Goal: Information Seeking & Learning: Learn about a topic

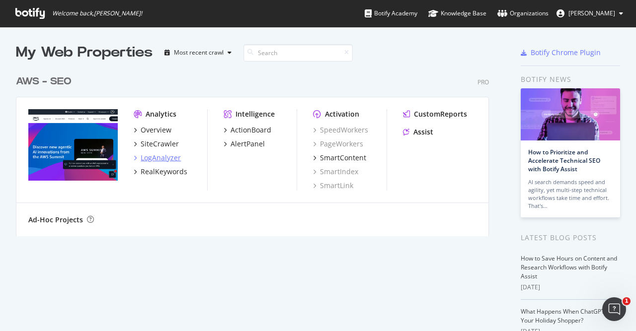
click at [170, 157] on div "LogAnalyzer" at bounding box center [161, 158] width 40 height 10
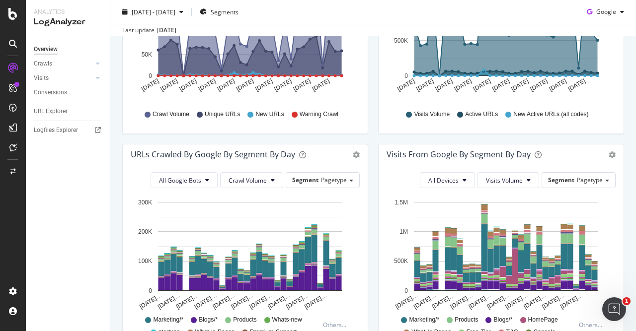
scroll to position [188, 0]
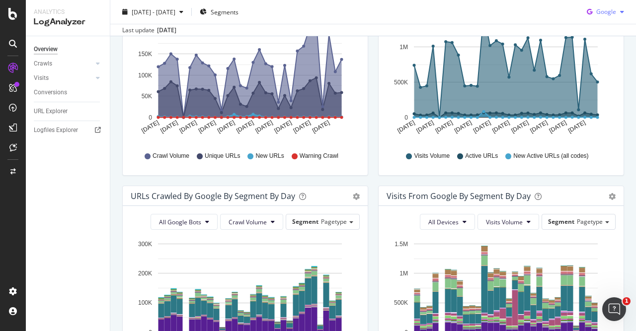
click at [619, 10] on div "button" at bounding box center [622, 12] width 12 height 6
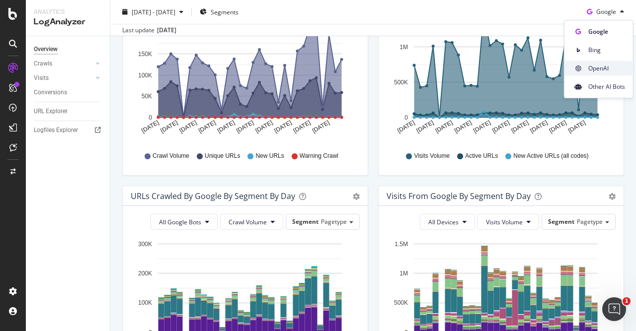
click at [607, 67] on span "OpenAI" at bounding box center [606, 68] width 37 height 9
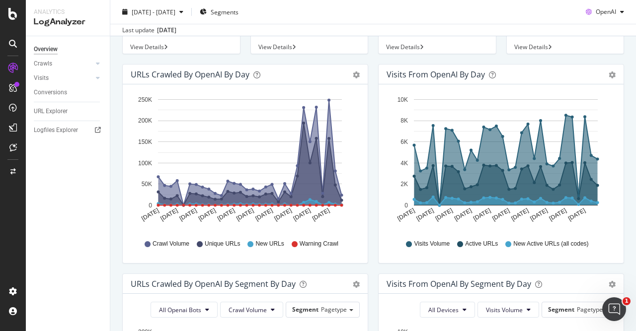
scroll to position [105, 0]
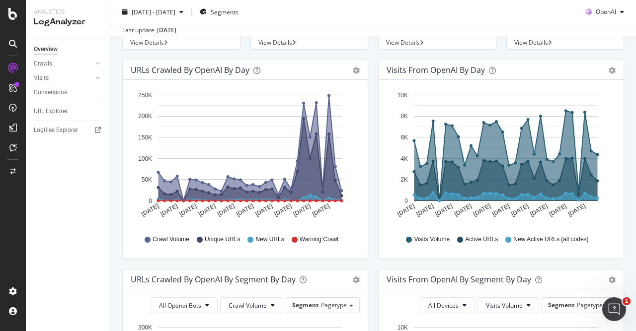
click at [628, 95] on div "Visits from OpenAI by day Area Table Hold CTRL while clicking to filter the rep…" at bounding box center [501, 165] width 256 height 210
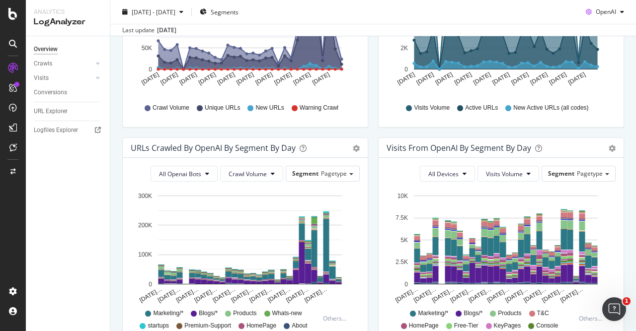
scroll to position [237, 0]
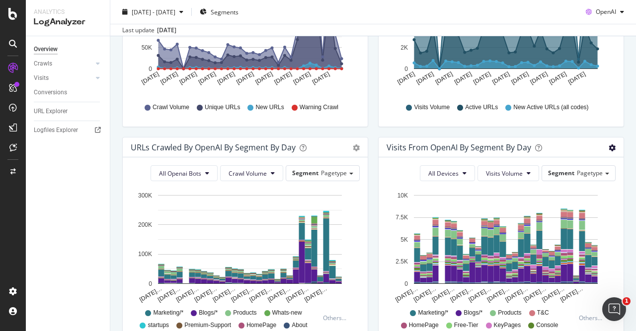
click at [612, 151] on icon "gear" at bounding box center [612, 148] width 7 height 7
click at [580, 131] on div "Visits from OpenAI by day Area Table Hold CTRL while clicking to filter the rep…" at bounding box center [501, 32] width 256 height 210
click at [526, 172] on button "Visits Volume" at bounding box center [508, 173] width 62 height 16
click at [452, 168] on button "All Devices" at bounding box center [447, 173] width 55 height 16
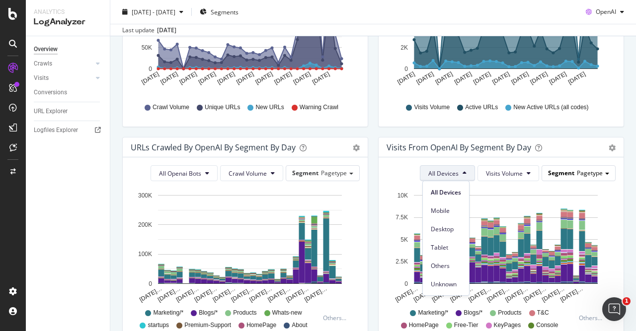
click at [608, 173] on span at bounding box center [607, 174] width 4 height 2
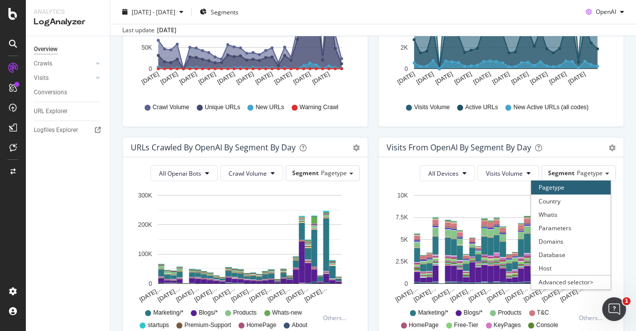
click at [582, 187] on div "Pagetype" at bounding box center [570, 187] width 79 height 13
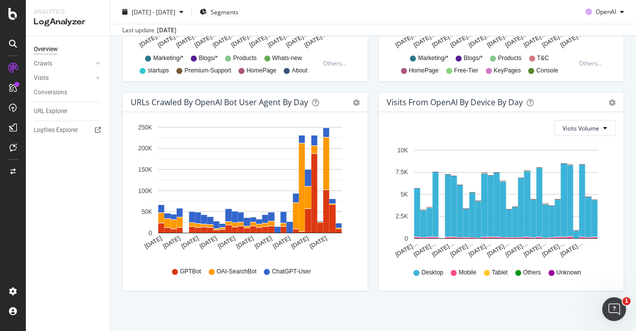
scroll to position [495, 0]
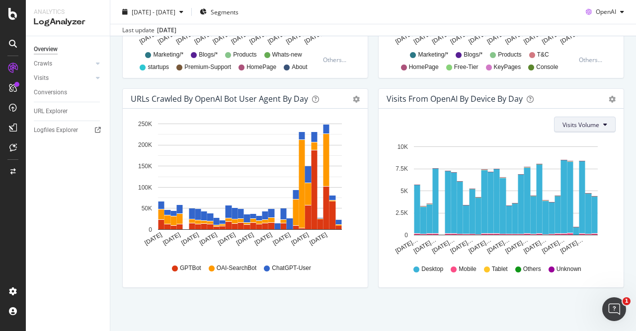
click at [600, 128] on button "Visits Volume" at bounding box center [585, 125] width 62 height 16
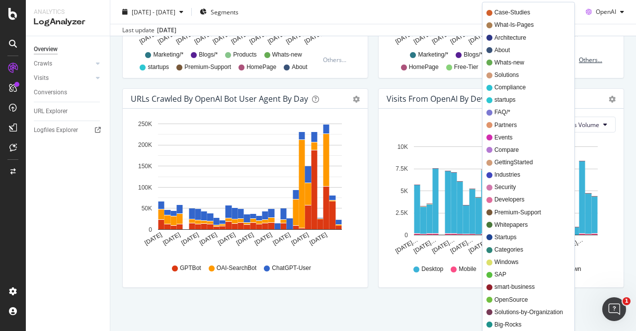
scroll to position [0, 0]
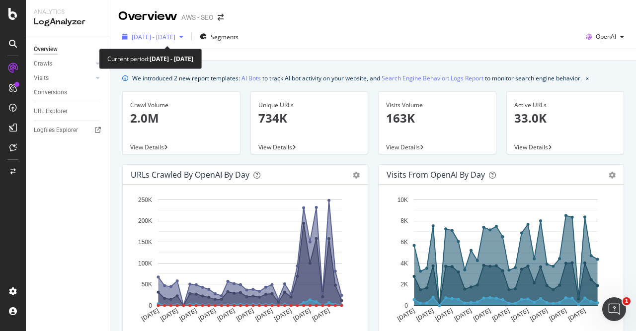
click at [183, 39] on icon "button" at bounding box center [181, 37] width 4 height 6
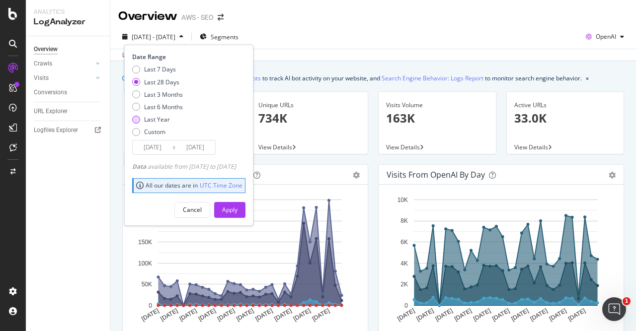
click at [138, 116] on div "Last Year" at bounding box center [136, 120] width 8 height 8
type input "[DATE]"
click at [237, 206] on div "Apply" at bounding box center [229, 210] width 15 height 8
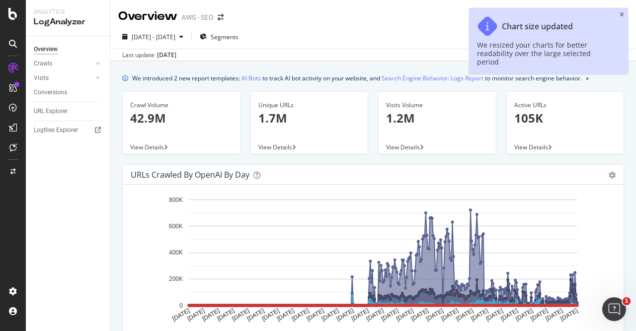
click at [621, 15] on icon "close toast" at bounding box center [621, 15] width 4 height 6
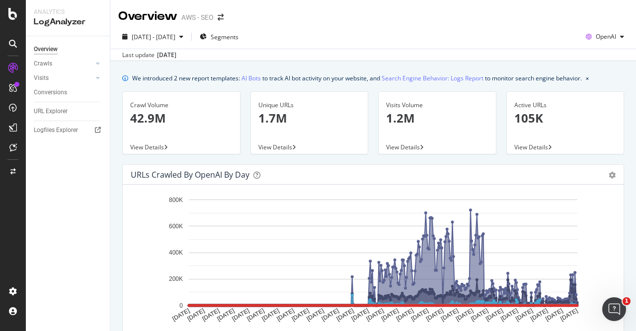
click at [623, 34] on icon "button" at bounding box center [622, 37] width 4 height 6
click at [622, 29] on div "OpenAI" at bounding box center [605, 36] width 46 height 15
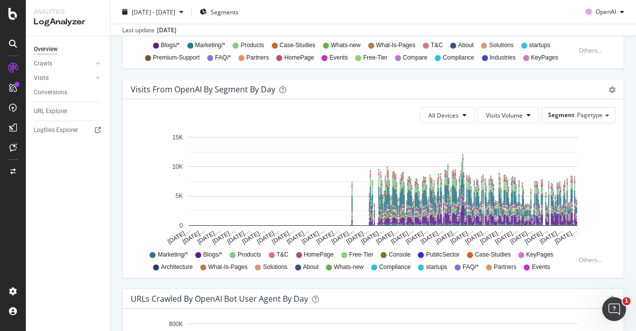
scroll to position [715, 0]
click at [589, 112] on span "Pagetype" at bounding box center [590, 114] width 26 height 8
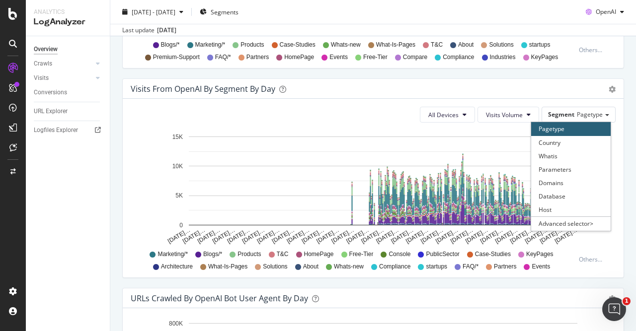
click at [549, 89] on div "Visits from OpenAI By Segment By Day" at bounding box center [362, 89] width 463 height 10
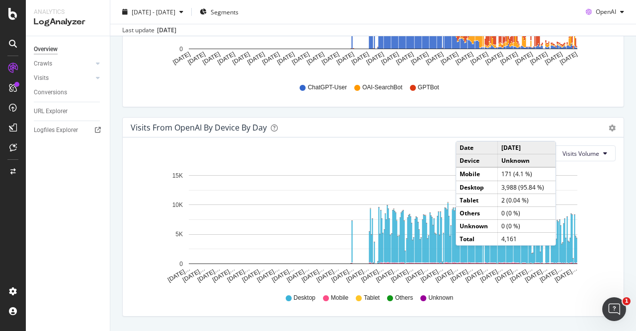
scroll to position [1095, 0]
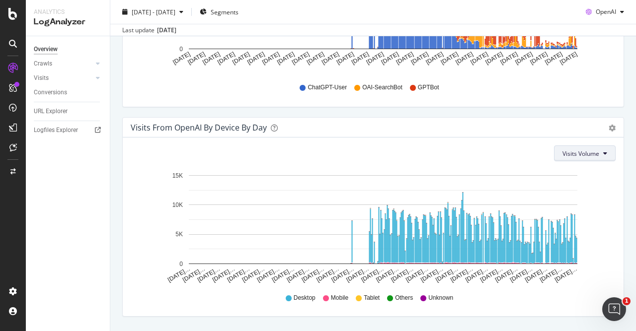
click at [583, 150] on span "Visits Volume" at bounding box center [580, 154] width 37 height 8
click at [590, 188] on span "Active URLs" at bounding box center [582, 189] width 38 height 9
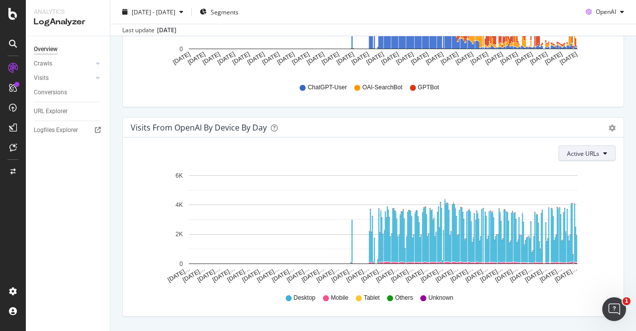
click at [595, 150] on span "Active URLs" at bounding box center [583, 154] width 32 height 8
click at [589, 171] on span "Visits Volume" at bounding box center [586, 170] width 37 height 9
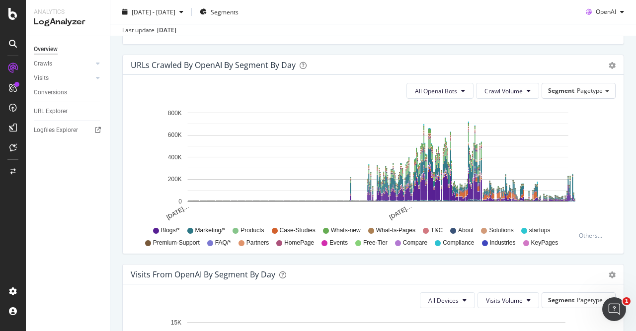
scroll to position [529, 0]
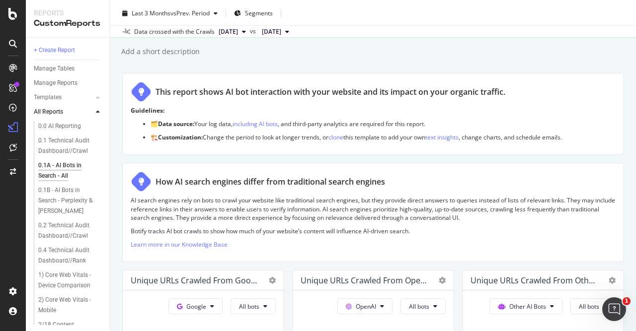
scroll to position [24, 0]
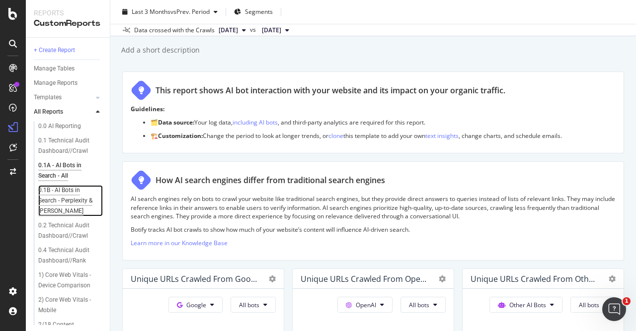
click at [77, 198] on div "0.1B - AI Bots in Search - Perplexity & Claude" at bounding box center [68, 200] width 61 height 31
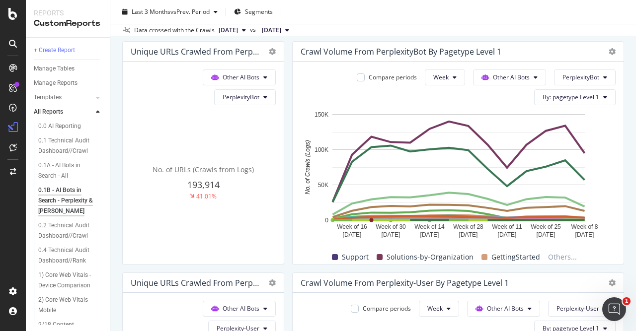
scroll to position [310, 0]
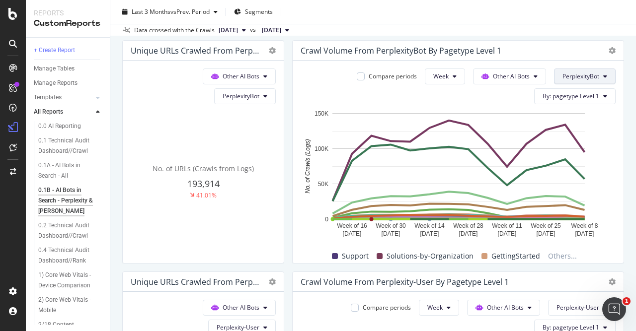
click at [596, 79] on span "PerplexityBot" at bounding box center [580, 76] width 37 height 8
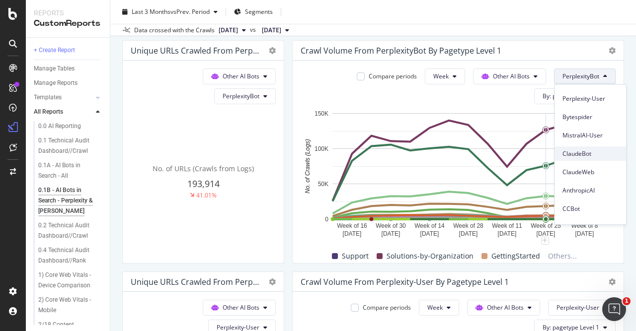
scroll to position [108, 0]
click at [502, 24] on div "Data crossed with the Crawls 2025 Sep. 10th vs 2025 May. 29th" at bounding box center [373, 30] width 526 height 12
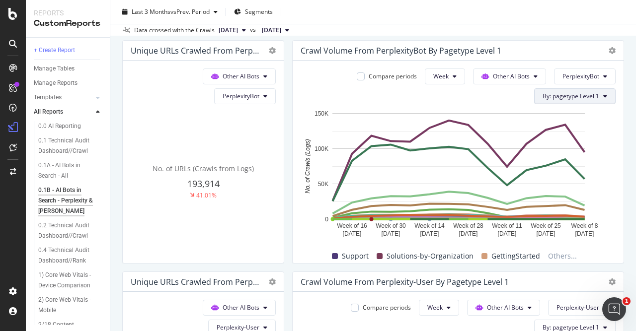
click at [577, 102] on button "By: pagetype Level 1" at bounding box center [574, 96] width 81 height 16
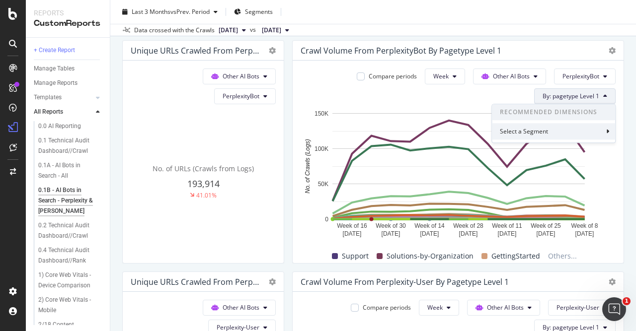
click at [575, 129] on div "Select a Segment" at bounding box center [553, 131] width 123 height 16
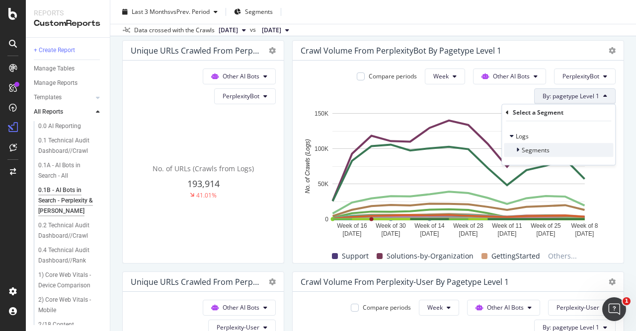
click at [528, 152] on span "Segments" at bounding box center [536, 150] width 28 height 8
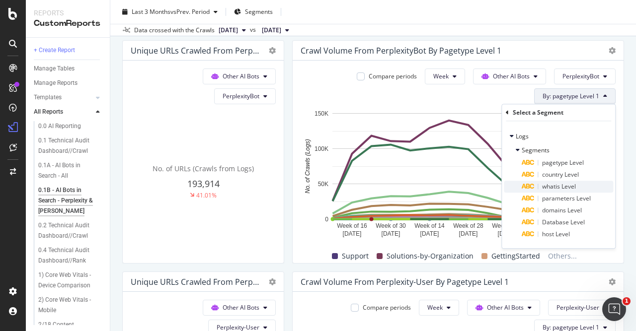
click at [560, 185] on span "whatis Level" at bounding box center [559, 186] width 34 height 8
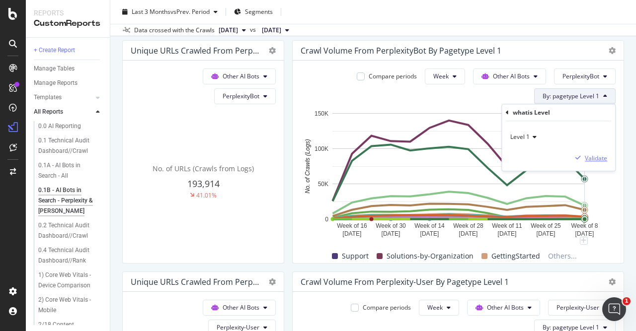
click at [594, 159] on div "Validate" at bounding box center [596, 158] width 22 height 8
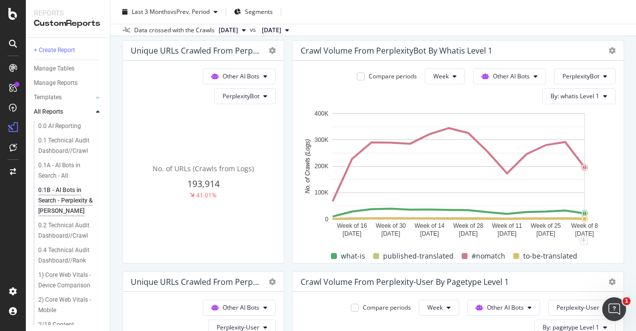
click at [603, 108] on rect "A chart." at bounding box center [458, 174] width 315 height 133
click at [606, 98] on icon at bounding box center [605, 96] width 4 height 6
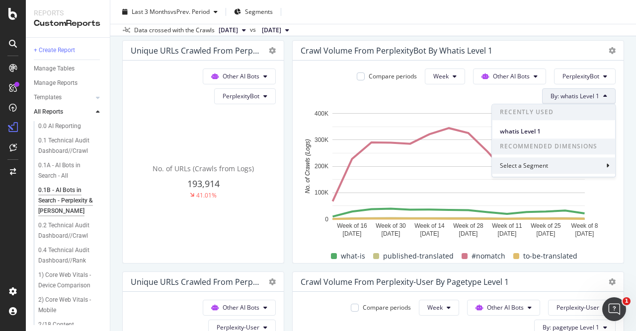
click at [536, 165] on div "Select a Segment" at bounding box center [525, 165] width 50 height 8
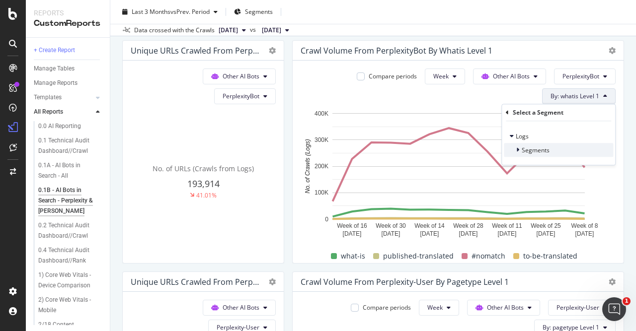
click at [527, 149] on span "Segments" at bounding box center [536, 150] width 28 height 8
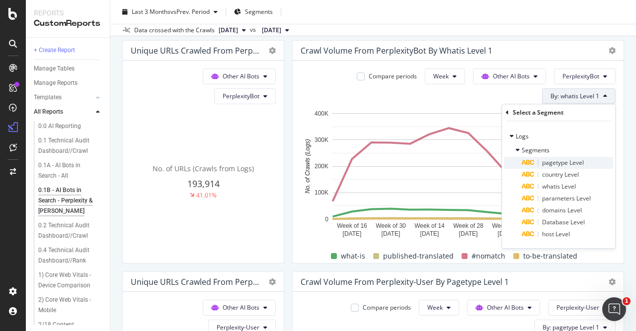
click at [556, 161] on span "pagetype Level" at bounding box center [563, 162] width 42 height 8
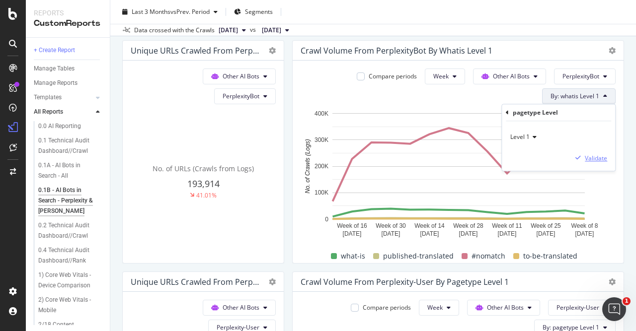
click at [596, 155] on div "Validate" at bounding box center [596, 158] width 22 height 8
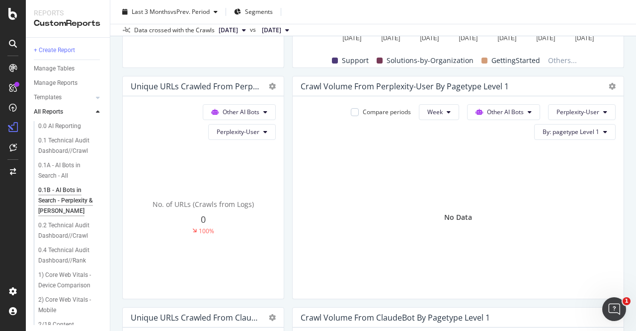
scroll to position [507, 0]
click at [269, 129] on button "Perplexity-User" at bounding box center [242, 132] width 68 height 16
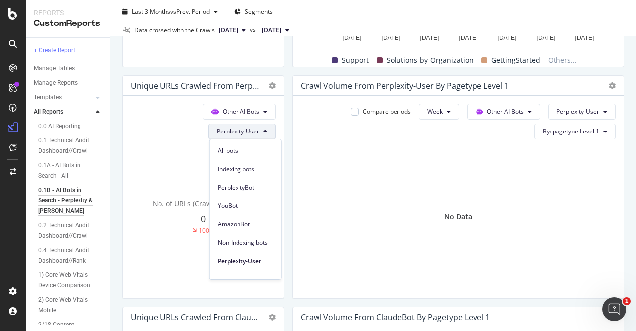
click at [269, 129] on button "Perplexity-User" at bounding box center [242, 132] width 68 height 16
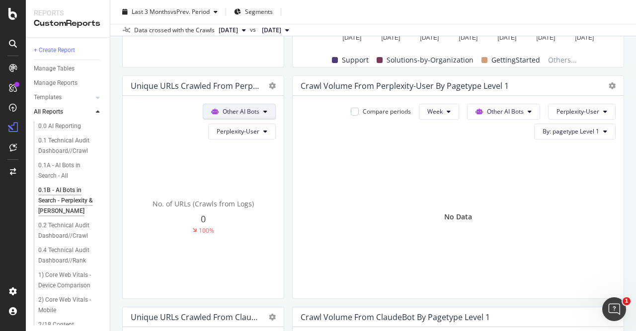
click at [269, 110] on button "Other AI Bots" at bounding box center [239, 112] width 73 height 16
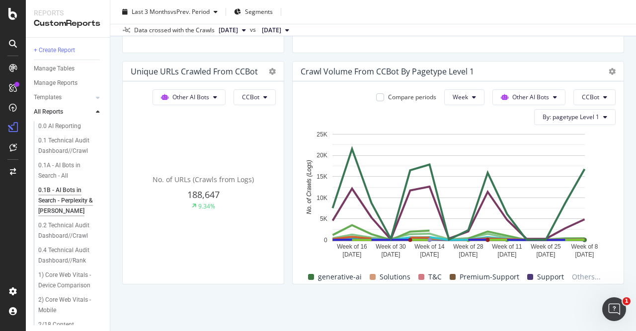
scroll to position [801, 0]
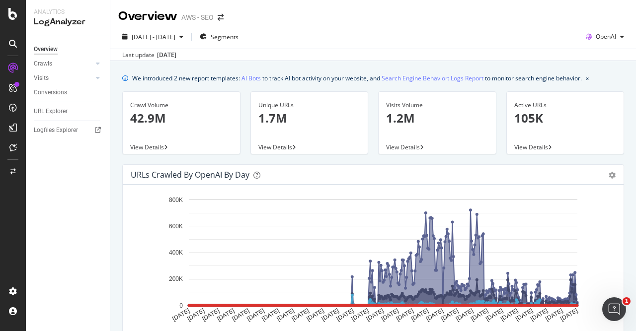
scroll to position [529, 0]
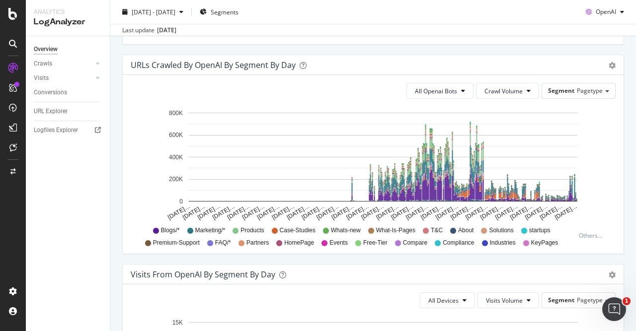
click at [405, 64] on div "URLs Crawled by OpenAI By Segment By Day" at bounding box center [362, 65] width 463 height 10
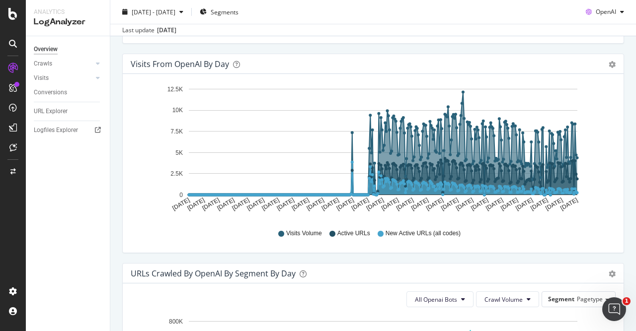
scroll to position [314, 0]
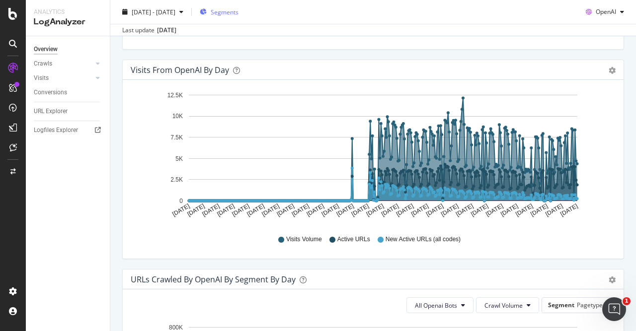
click at [238, 13] on span "Segments" at bounding box center [225, 11] width 28 height 8
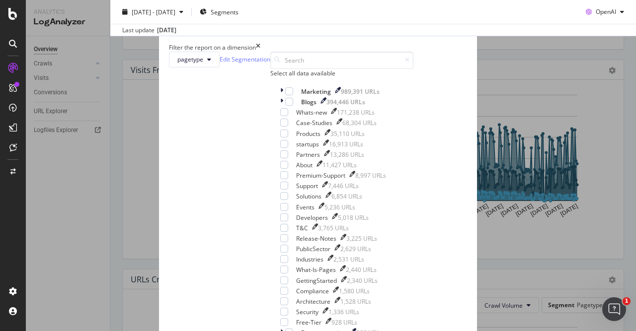
click at [260, 43] on icon "times" at bounding box center [258, 47] width 4 height 8
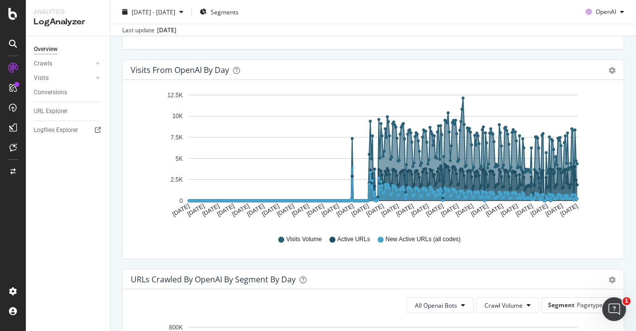
click at [495, 25] on div "Last update Sep. 15, 2025" at bounding box center [373, 30] width 526 height 12
